Goal: Information Seeking & Learning: Find specific fact

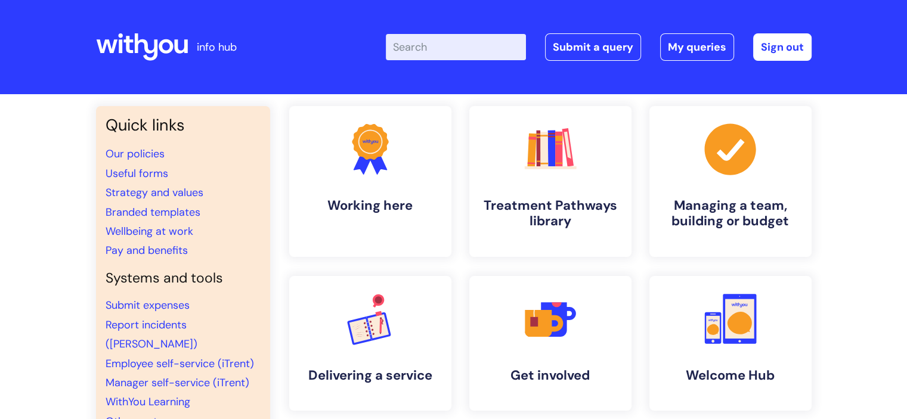
click at [432, 52] on input "Enter your search term here..." at bounding box center [456, 47] width 140 height 26
type input "pay"
click button "Search" at bounding box center [0, 0] width 0 height 0
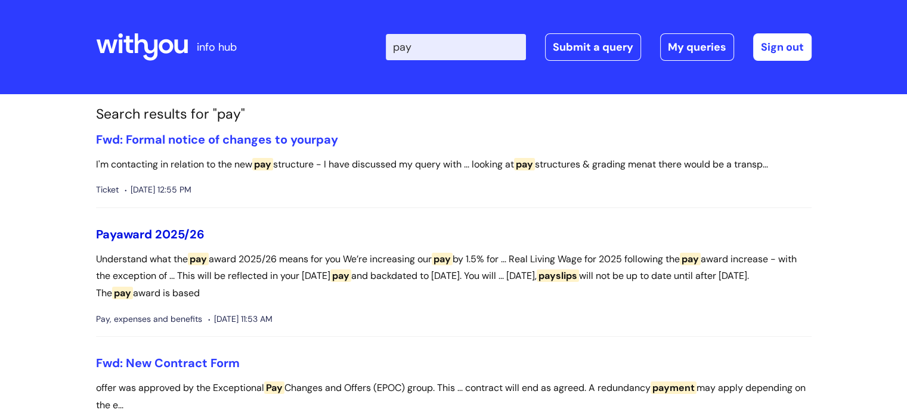
click at [148, 234] on link "Pay award 2025/26" at bounding box center [150, 235] width 109 height 16
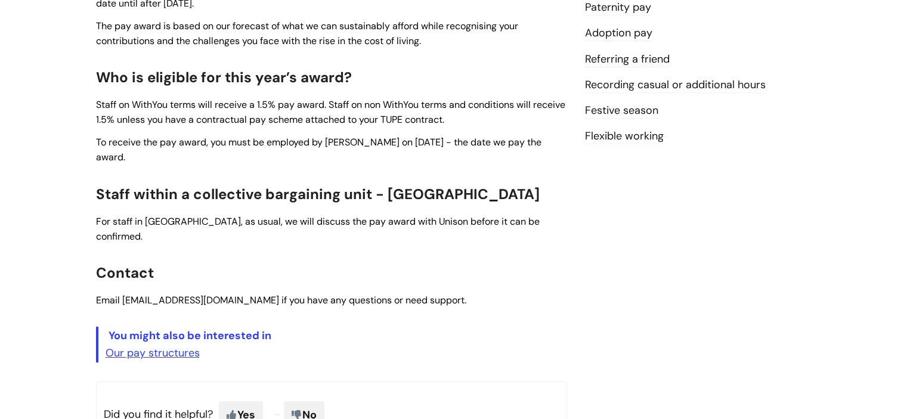
scroll to position [510, 0]
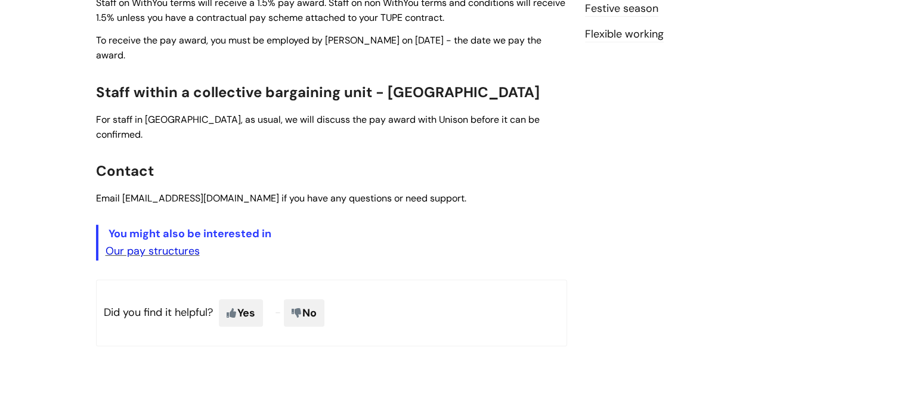
click at [159, 244] on link "Our pay structures" at bounding box center [153, 251] width 94 height 14
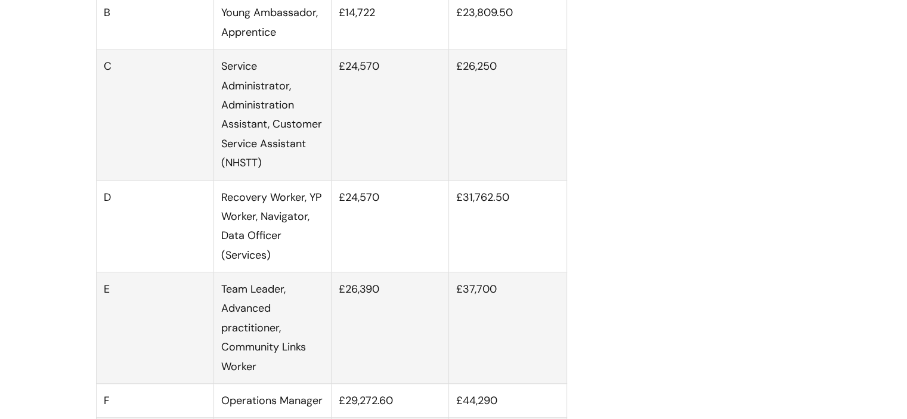
scroll to position [798, 0]
